Goal: Transaction & Acquisition: Purchase product/service

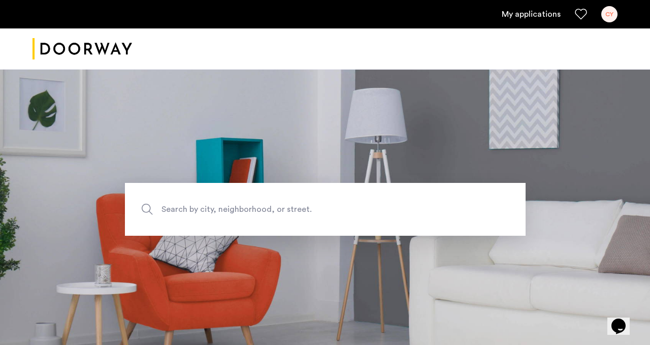
click at [528, 25] on div "My applications CY" at bounding box center [325, 14] width 650 height 28
click at [525, 13] on link "My applications" at bounding box center [531, 14] width 59 height 12
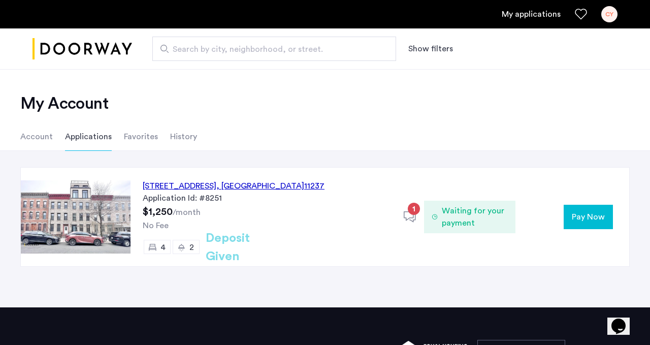
click at [416, 214] on span "1" at bounding box center [414, 209] width 12 height 12
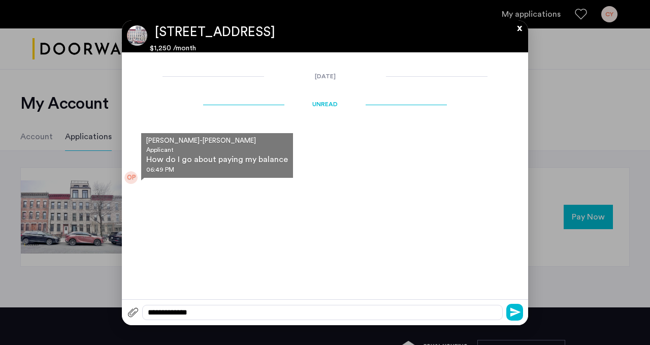
click at [520, 26] on button "x" at bounding box center [516, 25] width 15 height 11
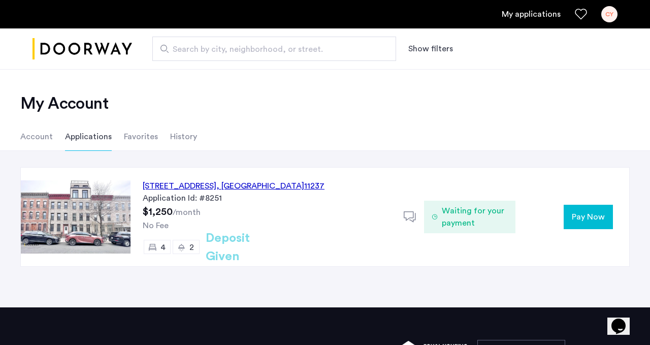
click at [579, 211] on span "Pay Now" at bounding box center [588, 217] width 33 height 12
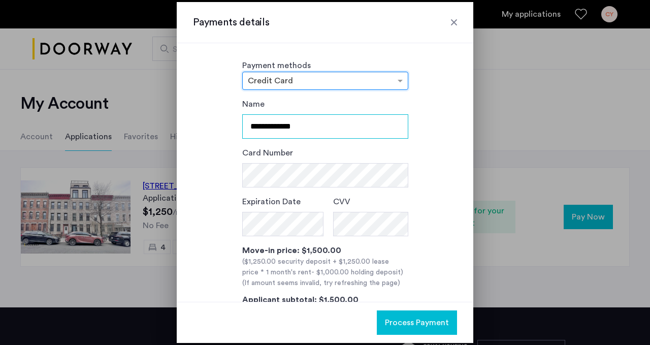
click at [351, 127] on input "**********" at bounding box center [325, 126] width 166 height 24
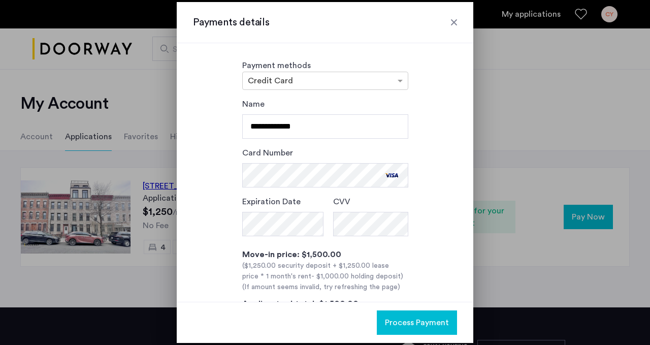
click at [402, 314] on button "Process Payment" at bounding box center [417, 322] width 80 height 24
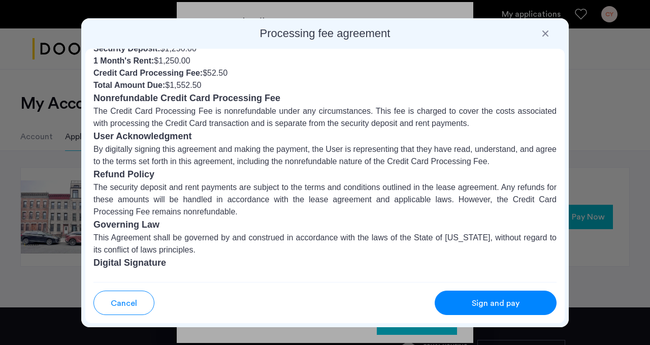
scroll to position [133, 0]
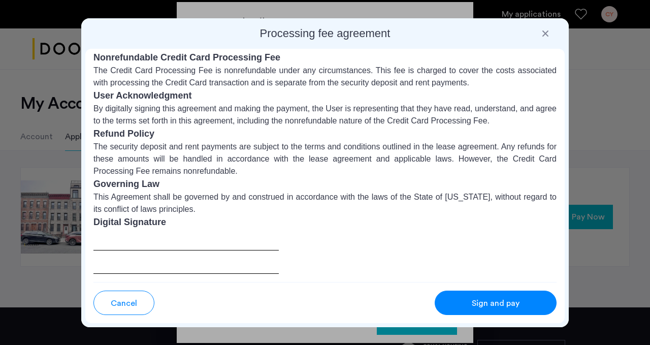
click at [195, 246] on div at bounding box center [185, 251] width 185 height 45
click at [503, 300] on span "Sign and pay" at bounding box center [496, 303] width 48 height 12
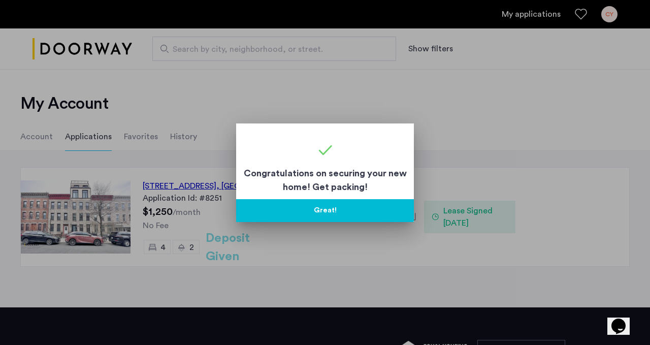
click at [320, 206] on button "Great!" at bounding box center [325, 210] width 178 height 23
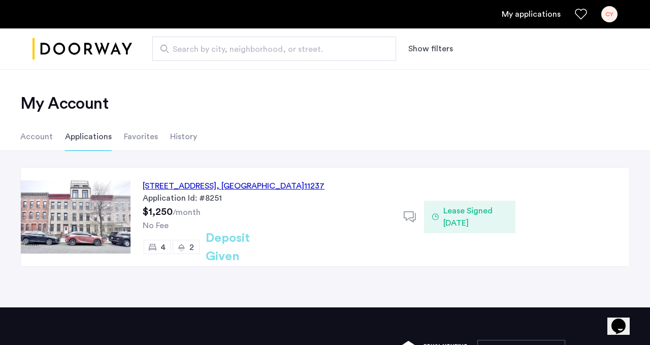
click at [472, 225] on span "Lease Signed 08/14/2025" at bounding box center [475, 217] width 64 height 24
click at [371, 128] on ul "Account Applications Favorites History" at bounding box center [325, 136] width 640 height 28
click at [460, 221] on span "Lease Signed 08/14/2025" at bounding box center [475, 217] width 64 height 24
click at [238, 187] on div "294 Grove Street, Unit 4, Brooklyn , NY 11237" at bounding box center [234, 186] width 182 height 12
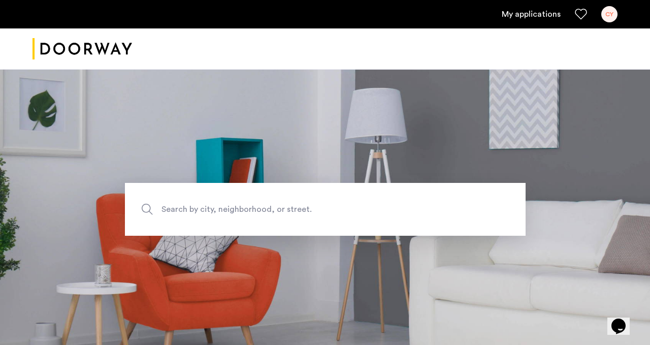
click at [539, 16] on link "My applications" at bounding box center [531, 14] width 59 height 12
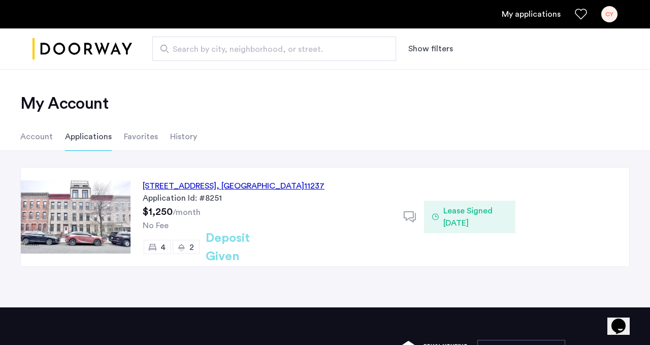
click at [187, 186] on div "294 Grove Street, Unit 4, Brooklyn , NY 11237" at bounding box center [234, 186] width 182 height 12
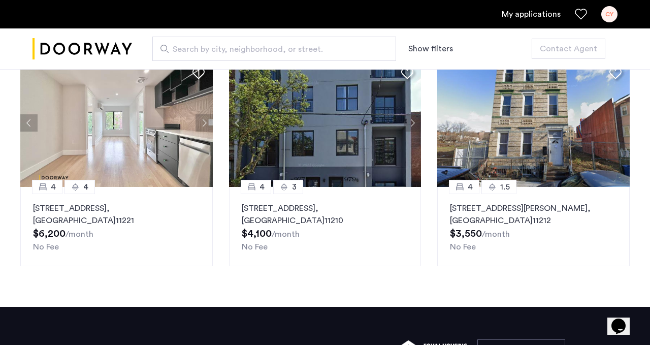
scroll to position [1285, 0]
